Goal: Find specific page/section: Find specific page/section

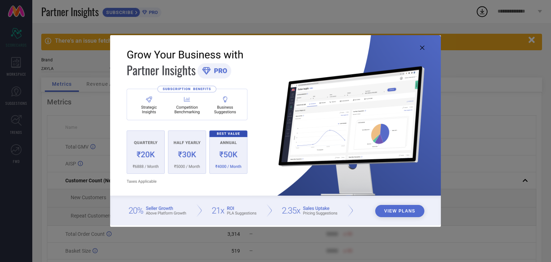
click at [422, 48] on icon at bounding box center [422, 48] width 4 height 4
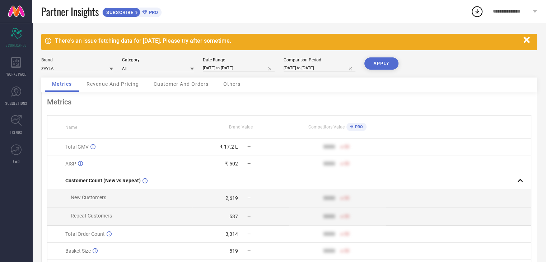
click at [151, 13] on span "PRO" at bounding box center [152, 12] width 11 height 5
click at [14, 64] on icon at bounding box center [16, 62] width 10 height 11
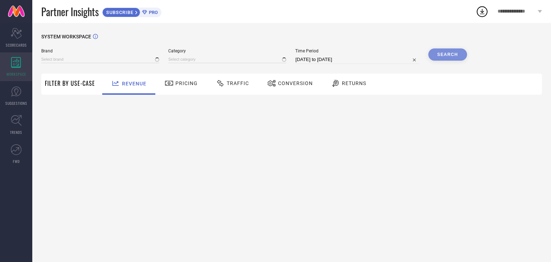
type input "ZAYLA"
type input "All"
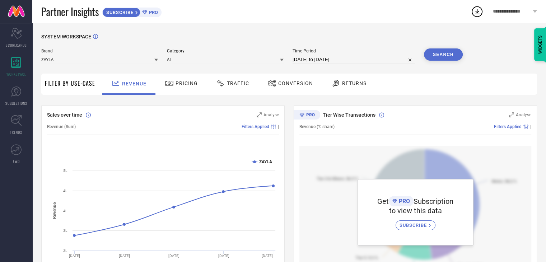
click at [176, 81] on span "Pricing" at bounding box center [187, 83] width 22 height 6
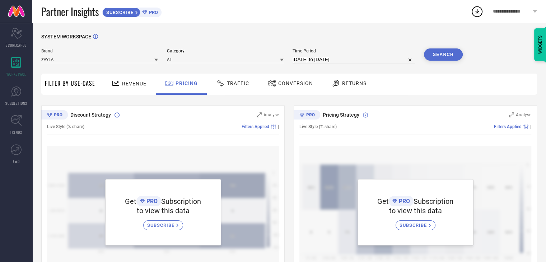
click at [227, 82] on span "Traffic" at bounding box center [238, 83] width 22 height 6
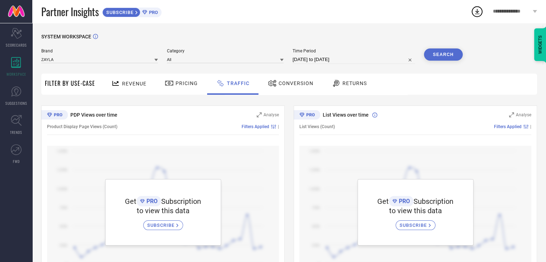
click at [275, 82] on div at bounding box center [273, 83] width 11 height 9
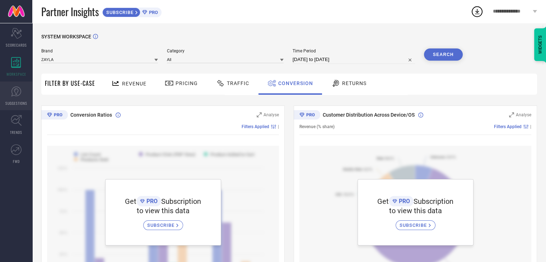
click at [14, 99] on link "SUGGESTIONS" at bounding box center [16, 95] width 32 height 29
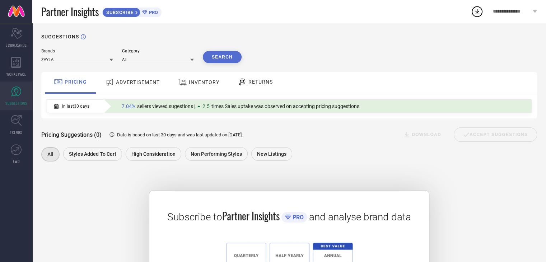
click at [134, 81] on span "ADVERTISEMENT" at bounding box center [138, 82] width 44 height 6
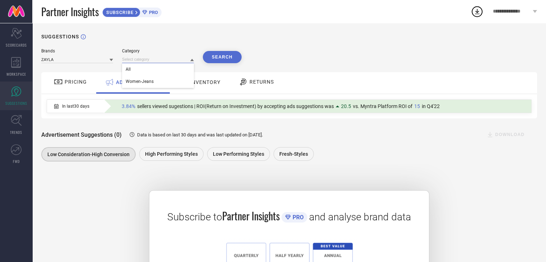
click at [133, 62] on input at bounding box center [158, 60] width 72 height 8
click at [135, 79] on span "Women-Jeans" at bounding box center [140, 81] width 28 height 5
click at [223, 56] on button "Search" at bounding box center [222, 57] width 39 height 12
click at [24, 118] on link "TRENDS" at bounding box center [16, 125] width 32 height 29
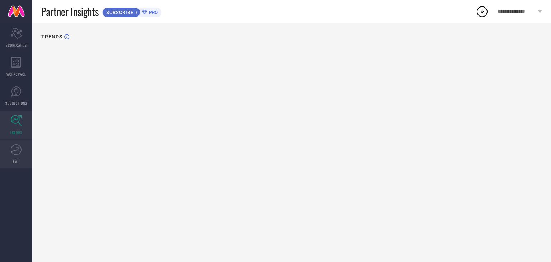
click at [17, 150] on icon at bounding box center [16, 149] width 11 height 11
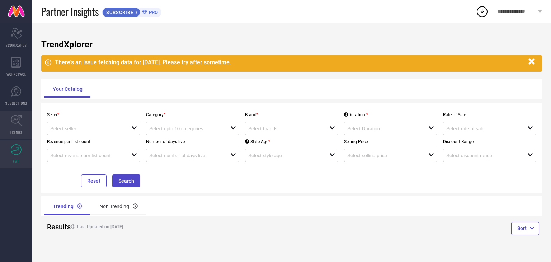
click at [11, 124] on icon at bounding box center [16, 120] width 11 height 11
